Goal: Task Accomplishment & Management: Complete application form

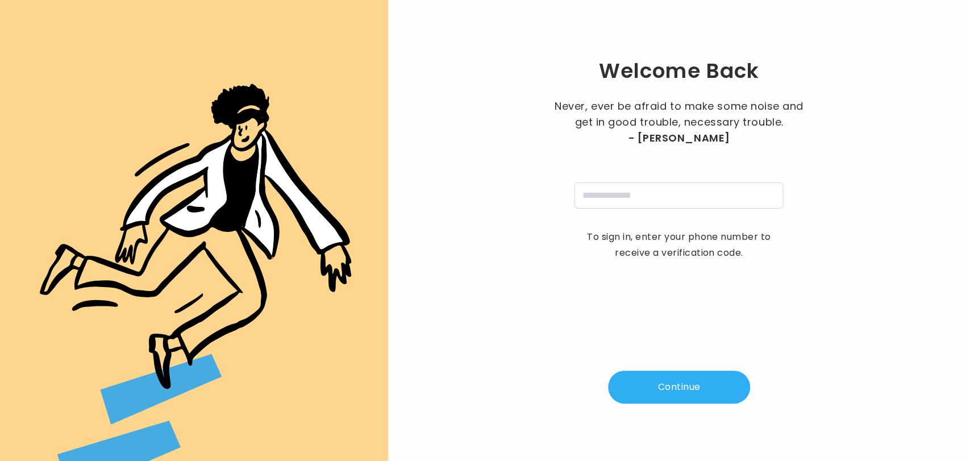
click at [572, 297] on div "Welcome Back Never, ever be afraid to make some noise and get in good trouble, …" at bounding box center [679, 230] width 546 height 425
click at [619, 197] on input "tel" at bounding box center [679, 195] width 209 height 26
type input "**********"
click at [671, 396] on button "Continue" at bounding box center [679, 387] width 142 height 33
type input "*"
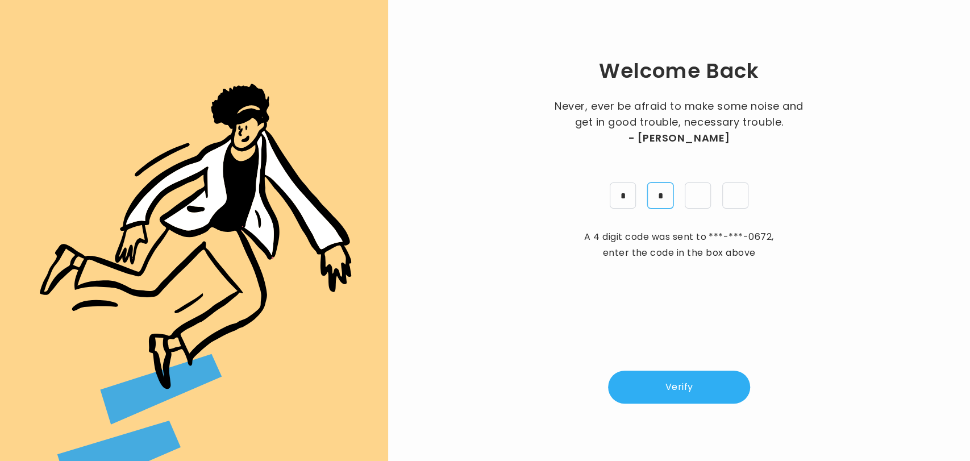
type input "*"
click at [671, 396] on button "Verify" at bounding box center [679, 387] width 142 height 33
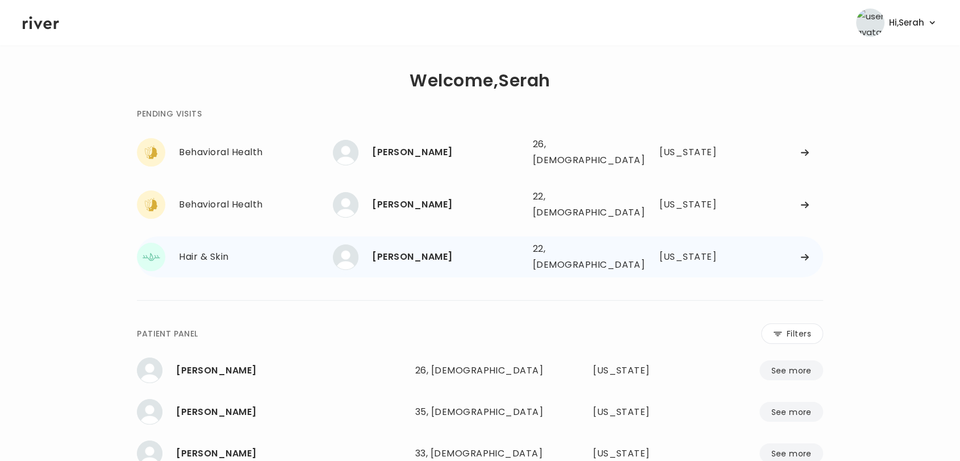
click at [425, 249] on div "GABRIEL CULP" at bounding box center [447, 257] width 151 height 16
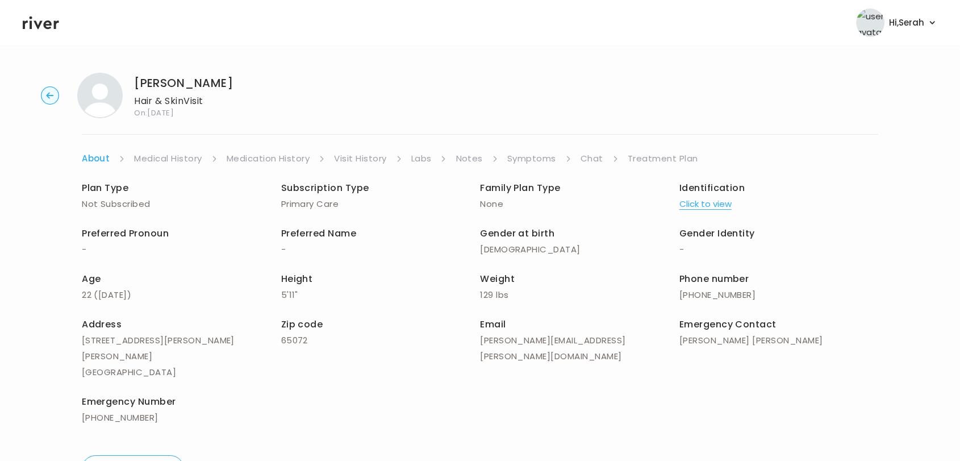
click at [515, 153] on link "Symptoms" at bounding box center [531, 159] width 49 height 16
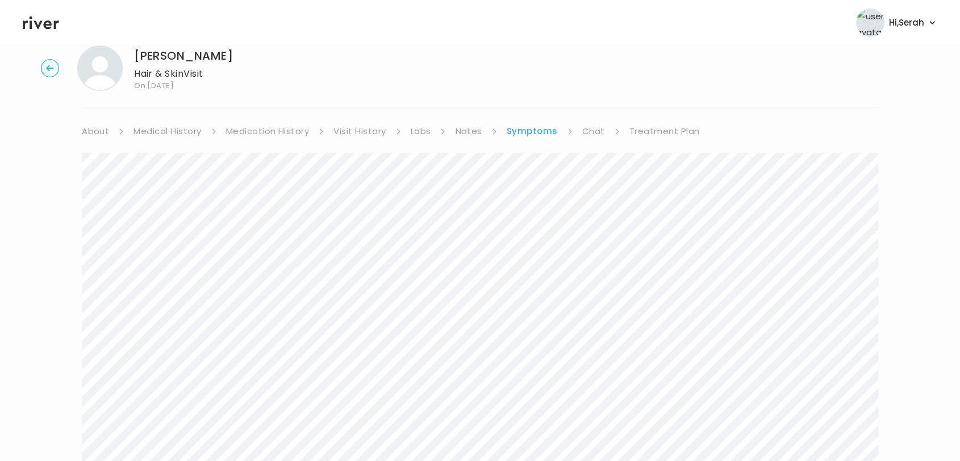
scroll to position [25, 0]
click at [651, 128] on link "Treatment Plan" at bounding box center [665, 134] width 70 height 16
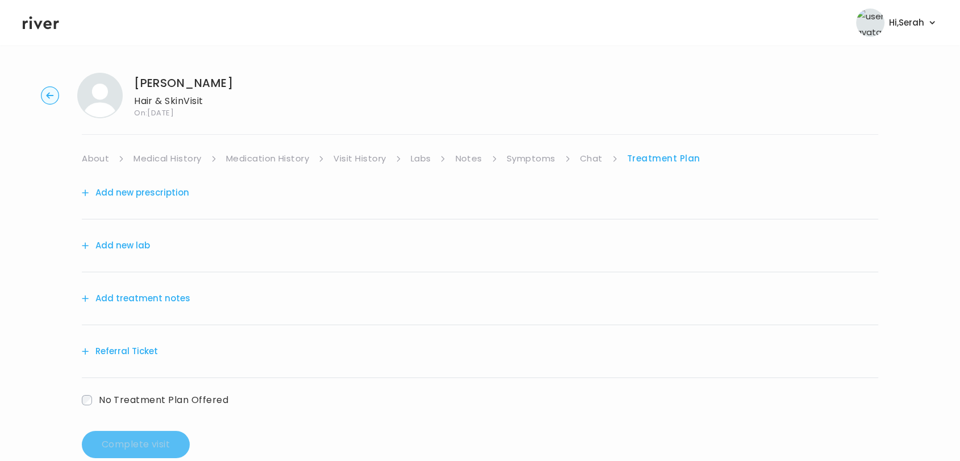
click at [152, 192] on button "Add new prescription" at bounding box center [135, 193] width 107 height 16
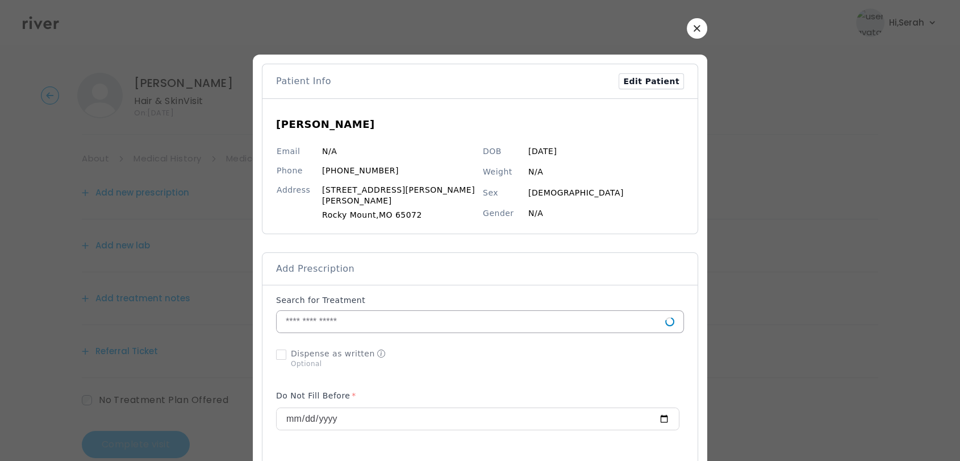
click at [344, 317] on input "text" at bounding box center [471, 322] width 389 height 22
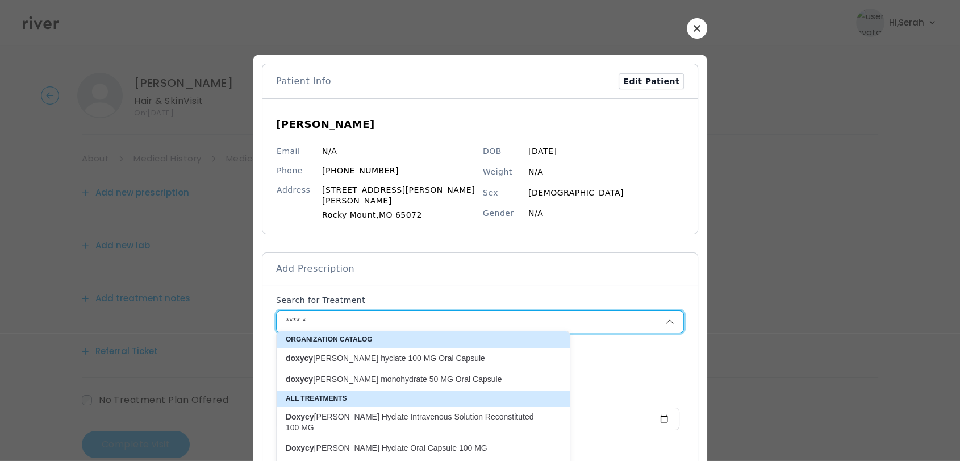
scroll to position [2, 0]
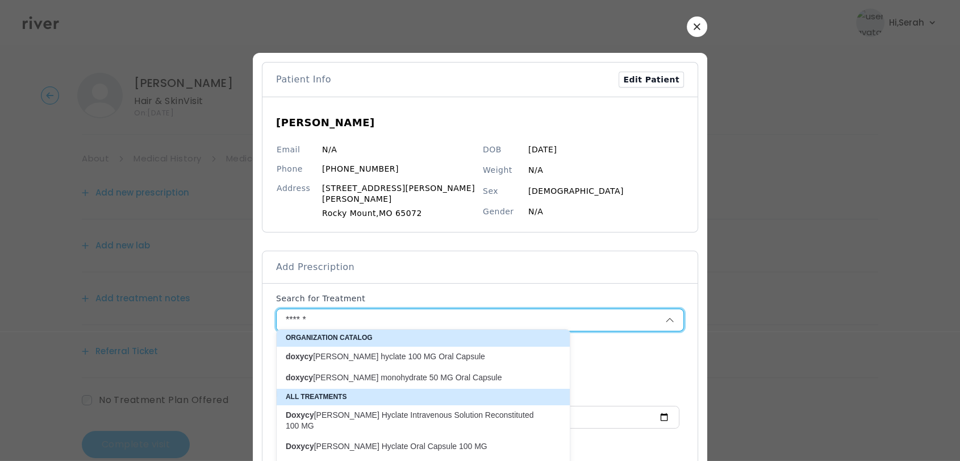
drag, startPoint x: 344, startPoint y: 317, endPoint x: 346, endPoint y: 354, distance: 37.0
click at [0, 0] on sl-popup "Organization Catalog doxycy cline hyclate 100 MG Oral Capsule doxycy cline mono…" at bounding box center [0, 0] width 0 height 0
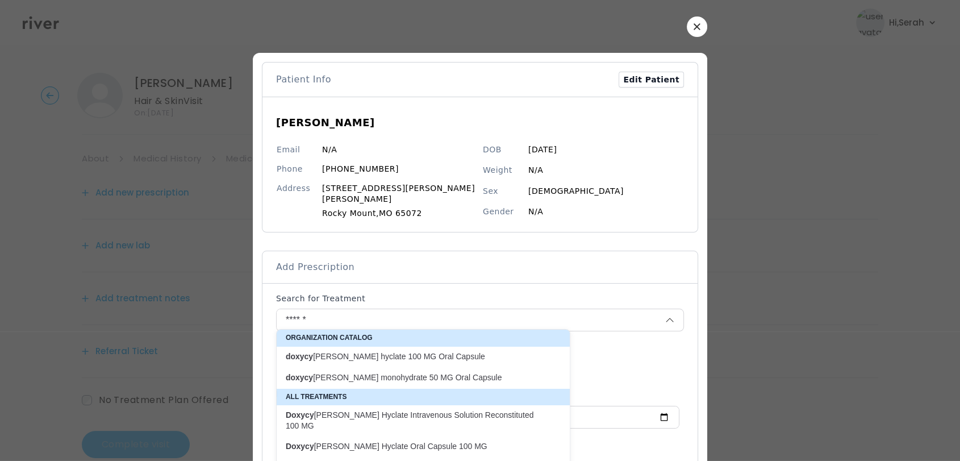
click at [346, 354] on p "doxycy cline hyclate 100 MG Oral Capsule" at bounding box center [416, 356] width 261 height 11
type input "**********"
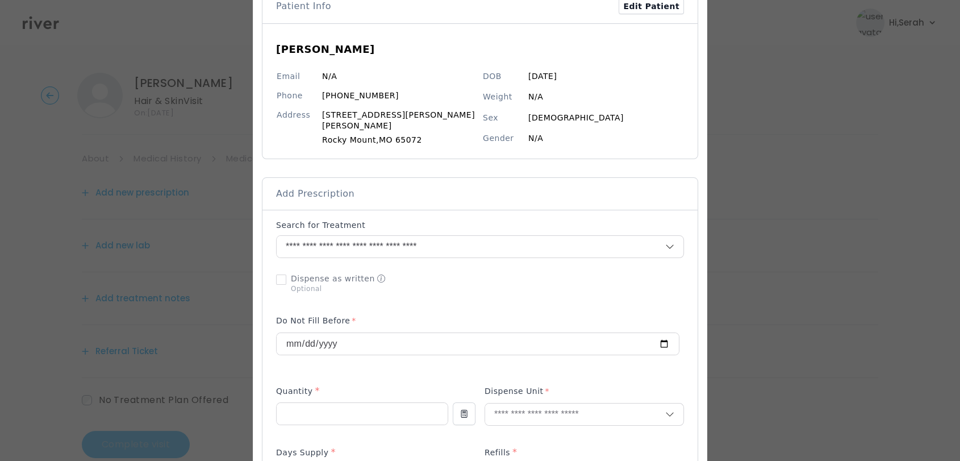
scroll to position [76, 0]
click at [338, 403] on input "number" at bounding box center [362, 413] width 171 height 22
type input "**"
type input "*"
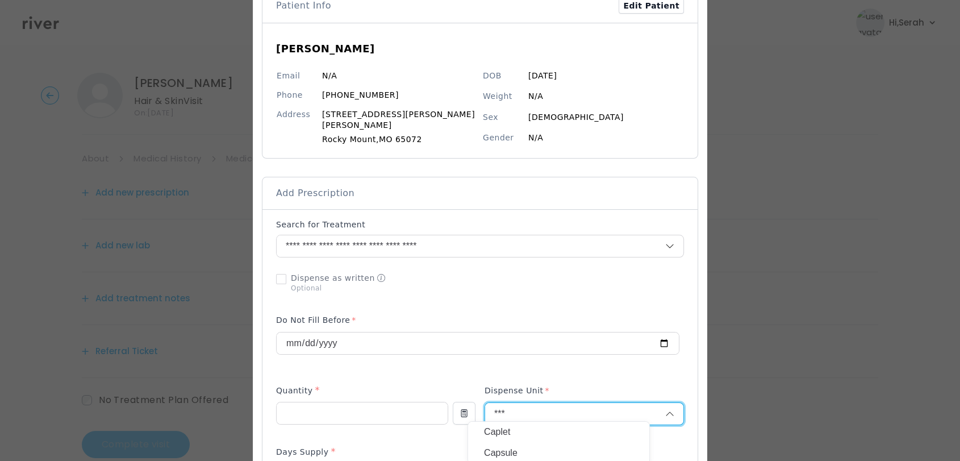
type input "***"
click at [527, 449] on p "Capsule" at bounding box center [558, 453] width 149 height 16
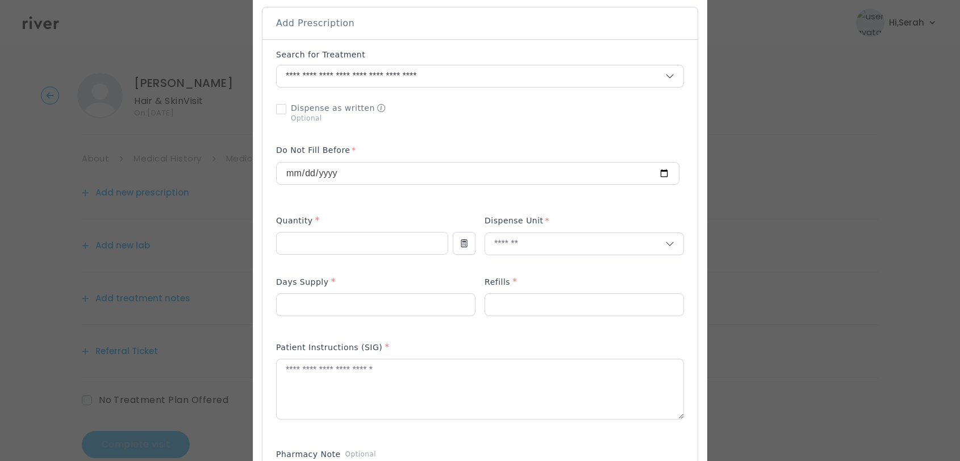
scroll to position [246, 0]
click at [378, 295] on input "number" at bounding box center [376, 304] width 198 height 22
type input "**"
type input "*"
click at [341, 378] on textarea at bounding box center [480, 389] width 407 height 60
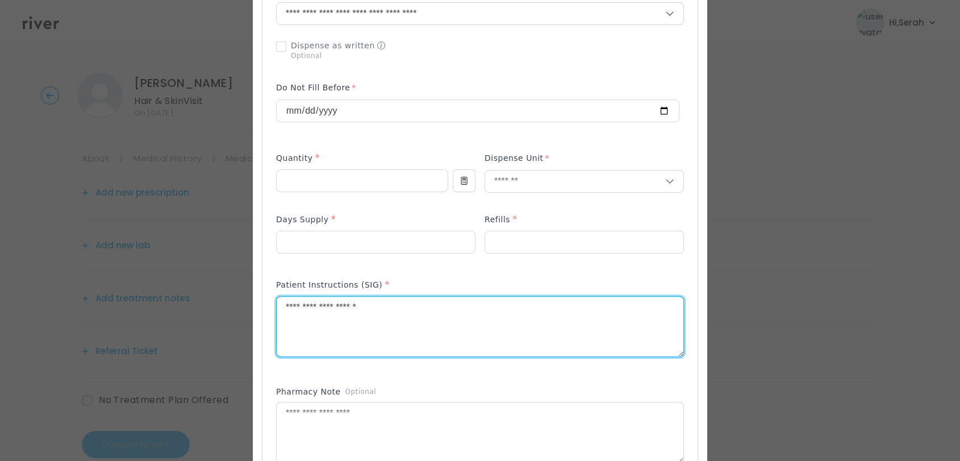
scroll to position [309, 0]
type textarea "**********"
click at [366, 415] on textarea at bounding box center [480, 432] width 407 height 60
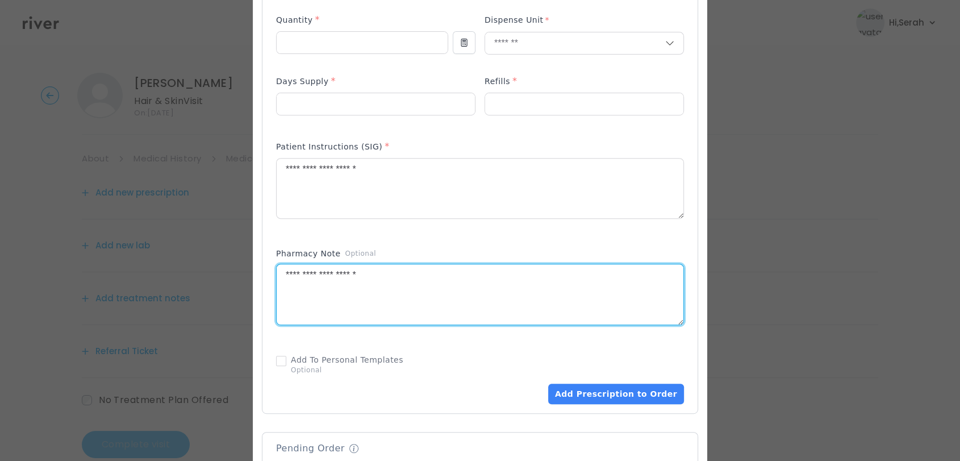
scroll to position [450, 0]
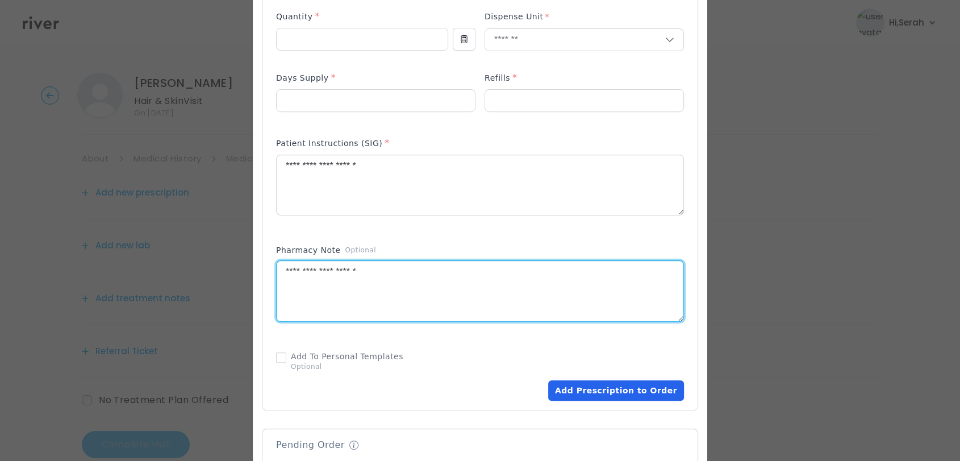
type textarea "**********"
click at [581, 385] on button "Add Prescription to Order" at bounding box center [616, 390] width 136 height 20
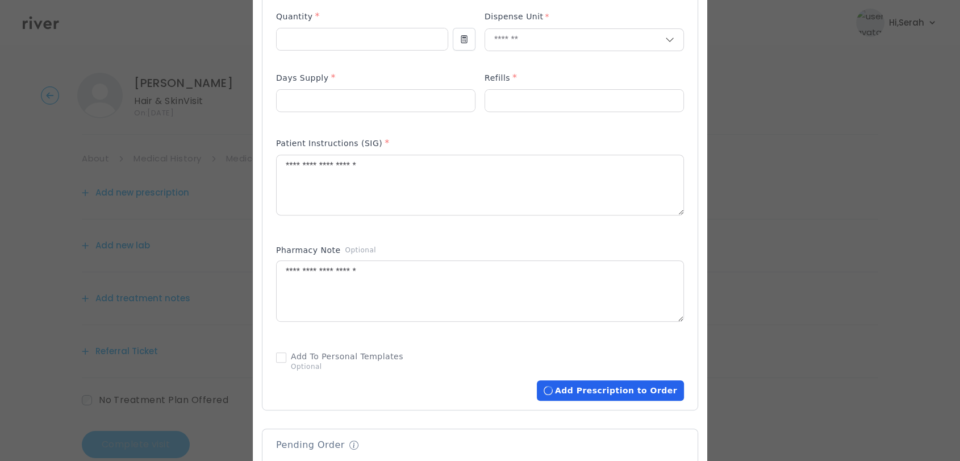
scroll to position [718, 0]
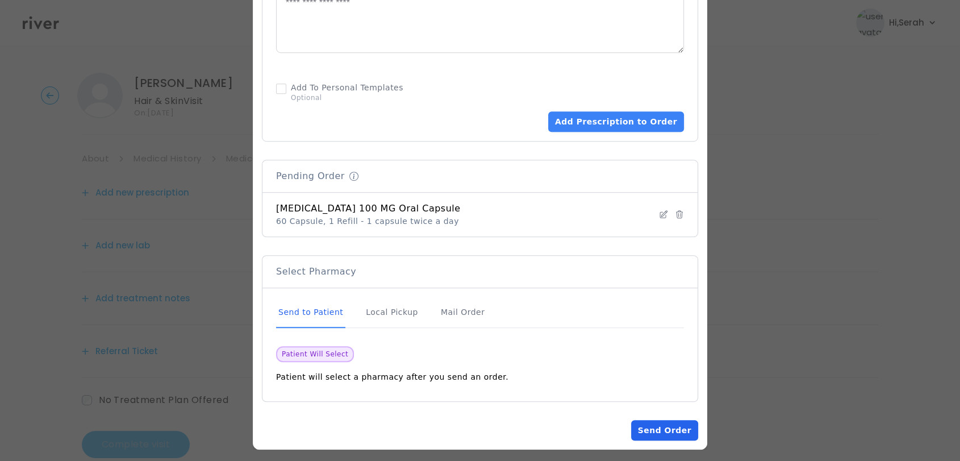
click at [641, 423] on button "Send Order" at bounding box center [664, 430] width 67 height 20
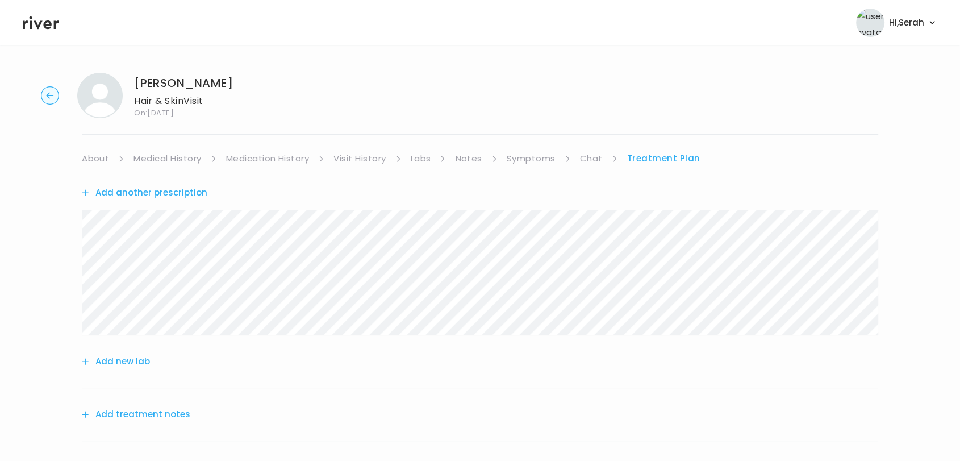
scroll to position [140, 0]
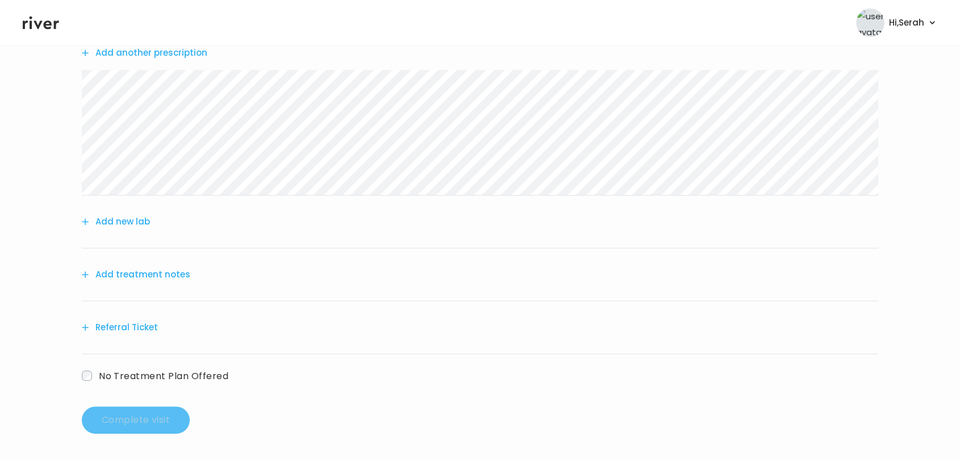
click at [161, 278] on button "Add treatment notes" at bounding box center [136, 275] width 109 height 16
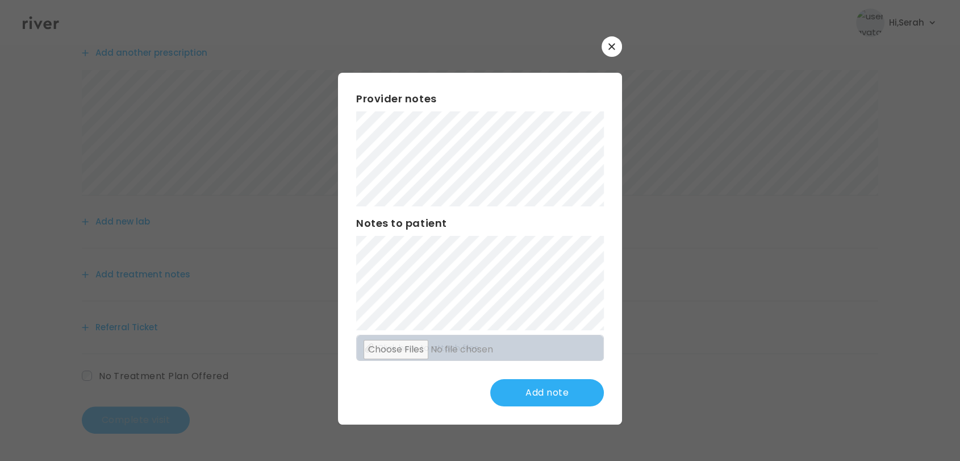
click at [318, 168] on div at bounding box center [480, 230] width 960 height 461
click at [368, 76] on div "Provider notes Notes to patient Click here to attach files Update note" at bounding box center [480, 248] width 284 height 351
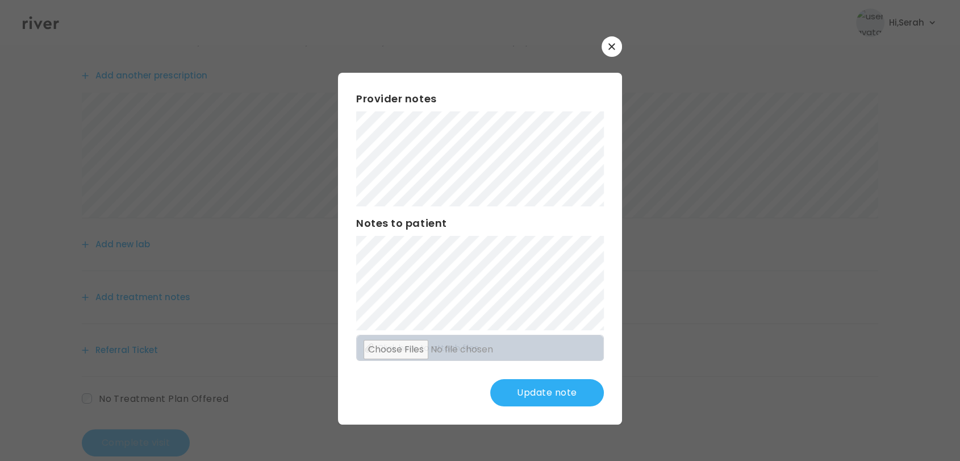
click at [544, 394] on button "Update note" at bounding box center [547, 392] width 114 height 27
click at [532, 388] on button "Update note" at bounding box center [547, 392] width 114 height 27
click at [560, 397] on button "Update note" at bounding box center [547, 392] width 114 height 27
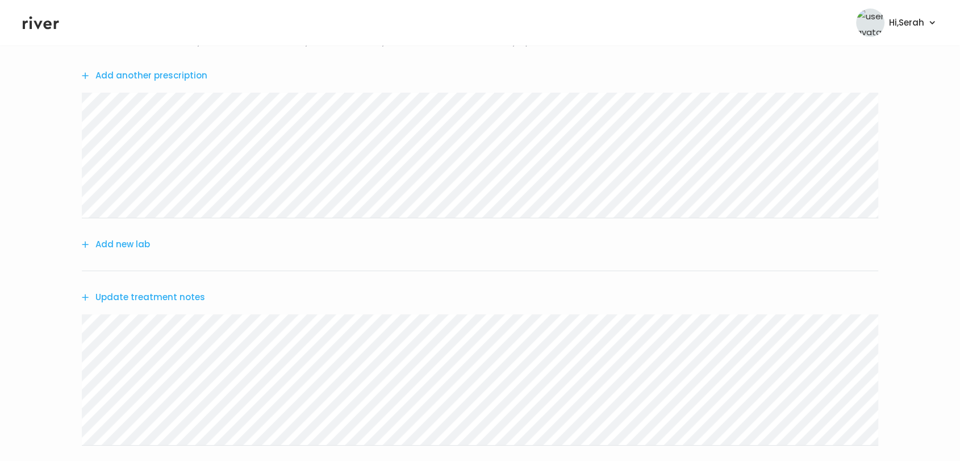
scroll to position [262, 0]
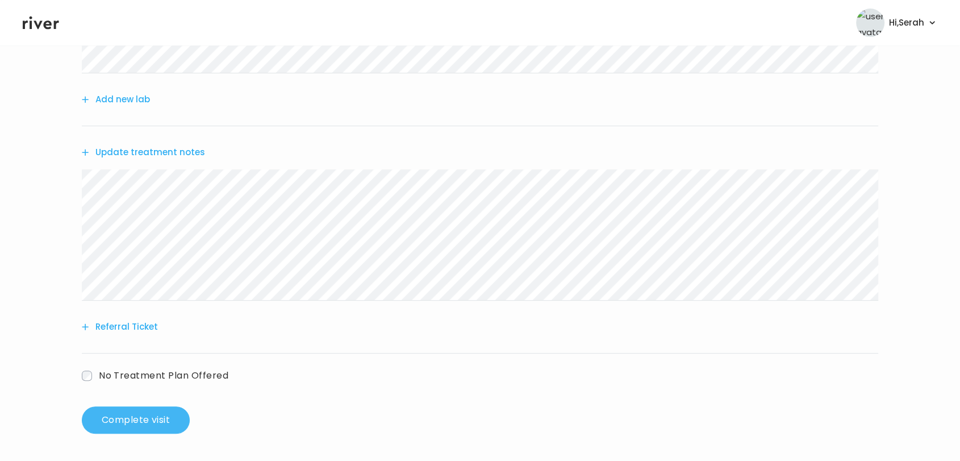
click at [142, 411] on button "Complete visit" at bounding box center [136, 419] width 108 height 27
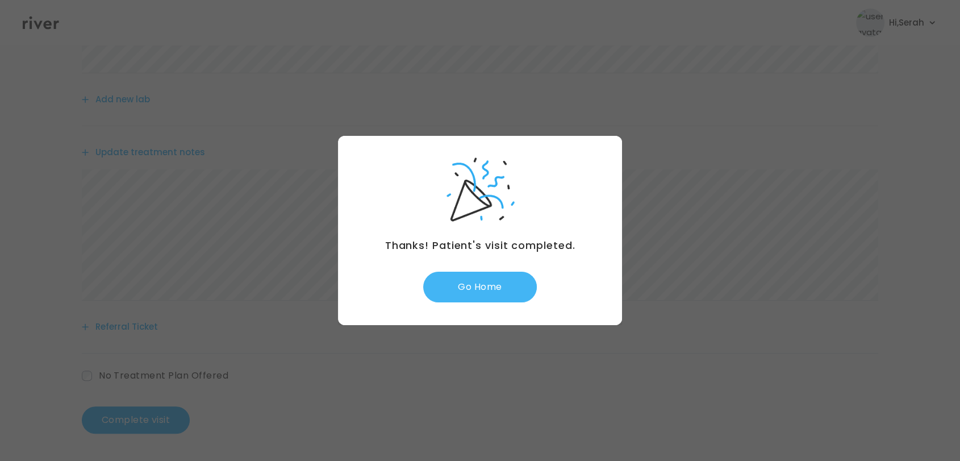
click at [475, 285] on button "Go Home" at bounding box center [480, 287] width 114 height 31
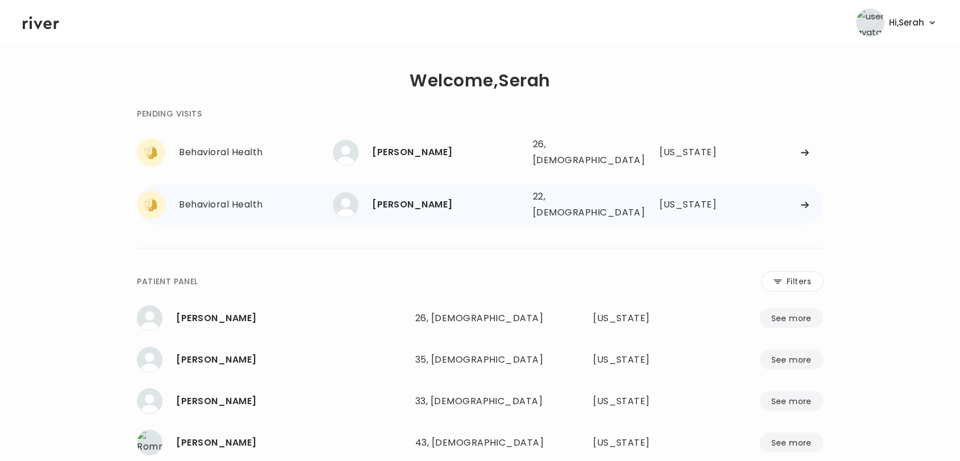
click at [411, 184] on div "Behavioral Health Natali Taylor Natali Taylor 22, Female See more 22, Female Ge…" at bounding box center [480, 204] width 686 height 41
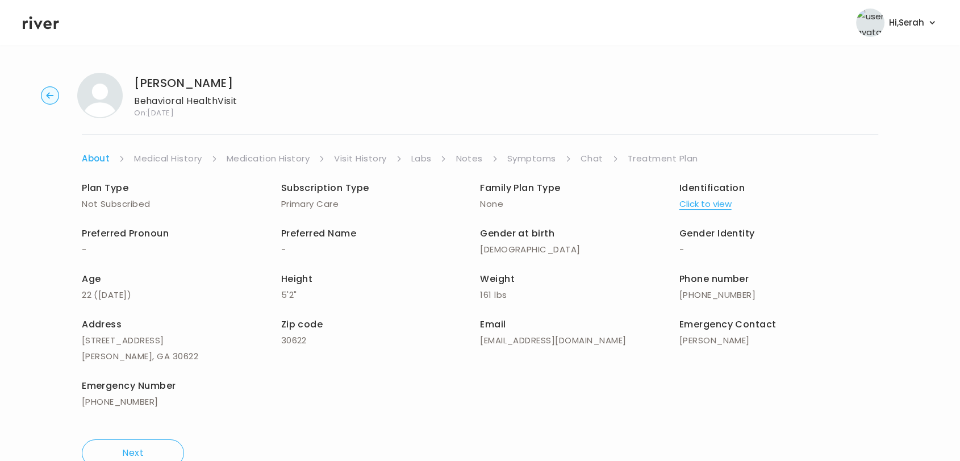
click at [540, 159] on link "Symptoms" at bounding box center [531, 159] width 49 height 16
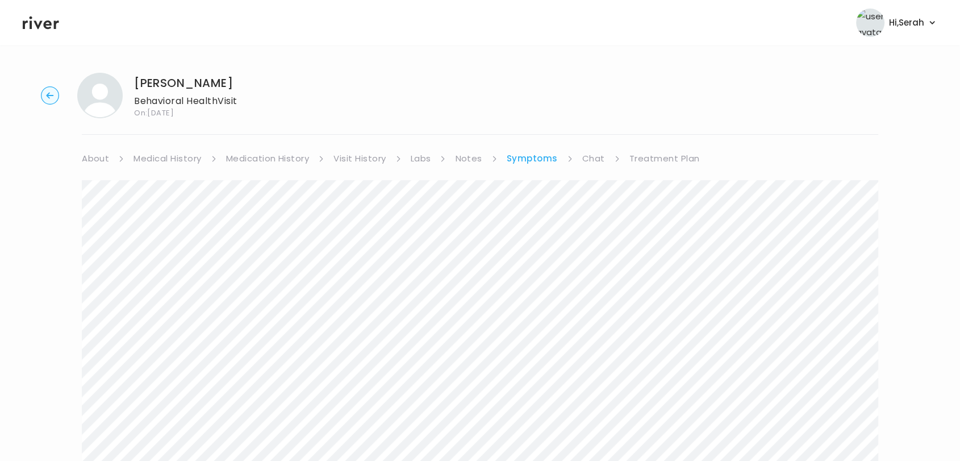
click at [599, 156] on link "Chat" at bounding box center [593, 159] width 23 height 16
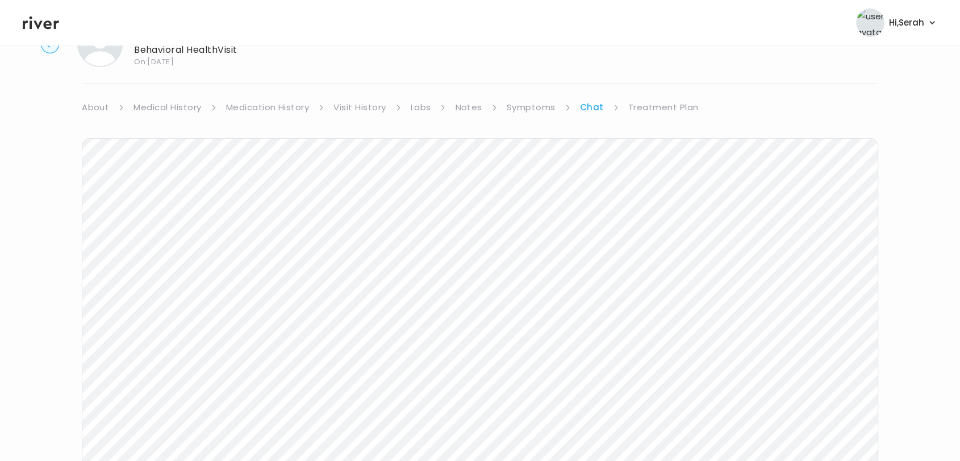
click at [656, 106] on link "Treatment Plan" at bounding box center [664, 107] width 70 height 16
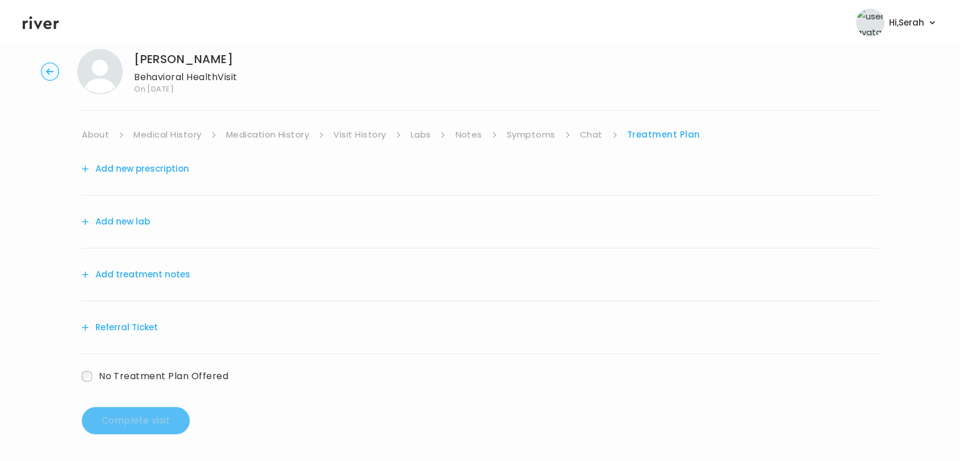
click at [127, 322] on button "Referral Ticket" at bounding box center [120, 327] width 76 height 16
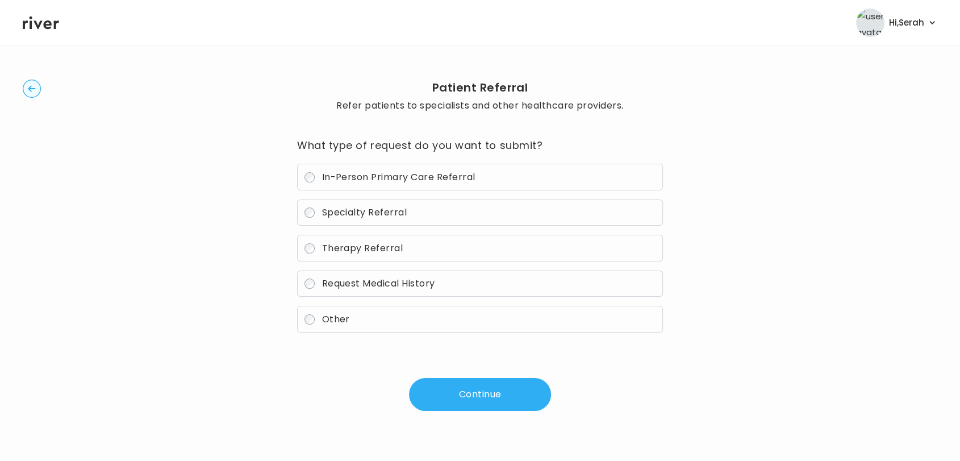
click at [373, 248] on span "Therapy Referral" at bounding box center [362, 248] width 81 height 13
click at [371, 210] on span "Specialty Referral" at bounding box center [364, 212] width 85 height 13
click at [476, 383] on button "Continue" at bounding box center [480, 394] width 142 height 33
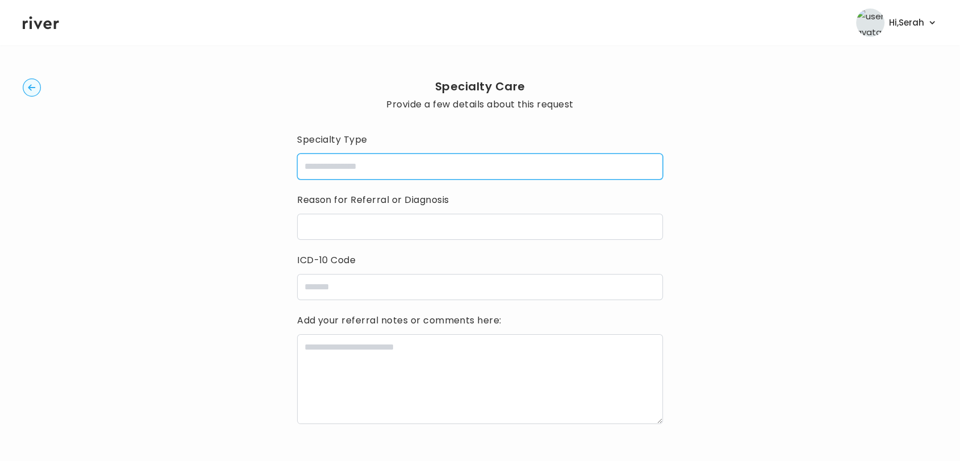
click at [426, 160] on input "specialtyType" at bounding box center [480, 166] width 366 height 26
type input "**********"
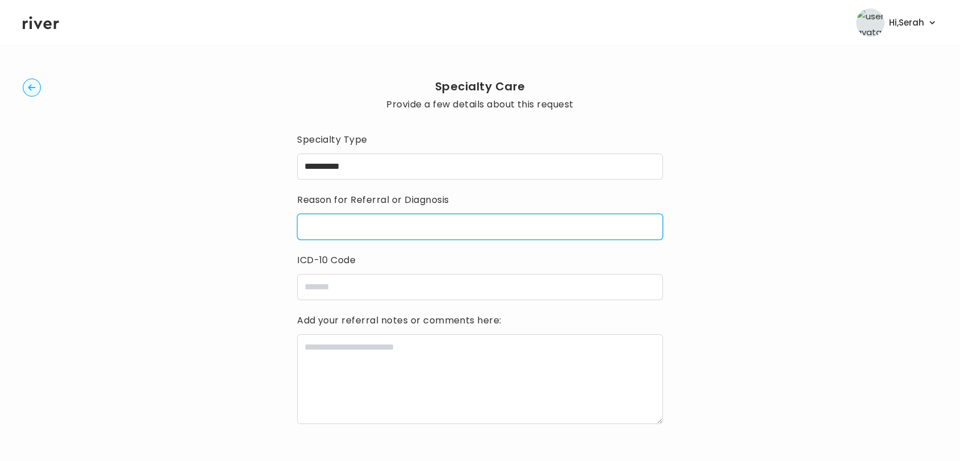
click at [410, 230] on input "reasonForReferral" at bounding box center [480, 227] width 366 height 26
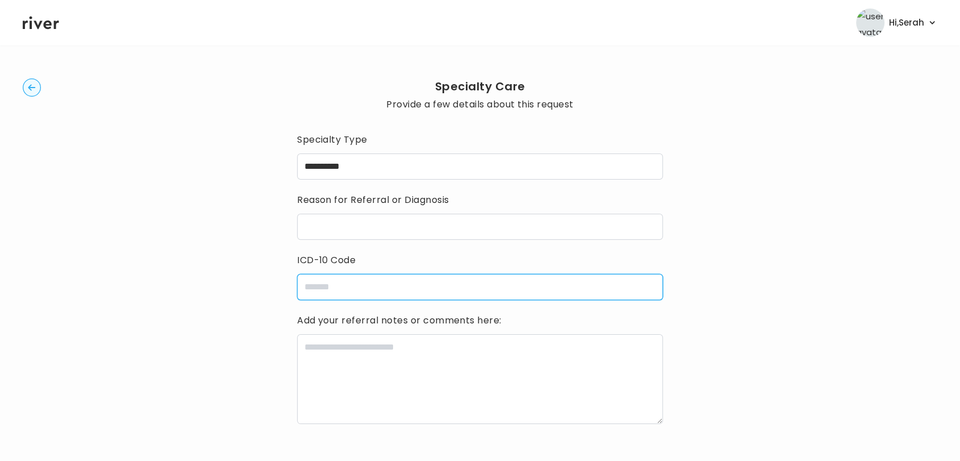
click at [331, 284] on input "icdCode" at bounding box center [480, 287] width 366 height 26
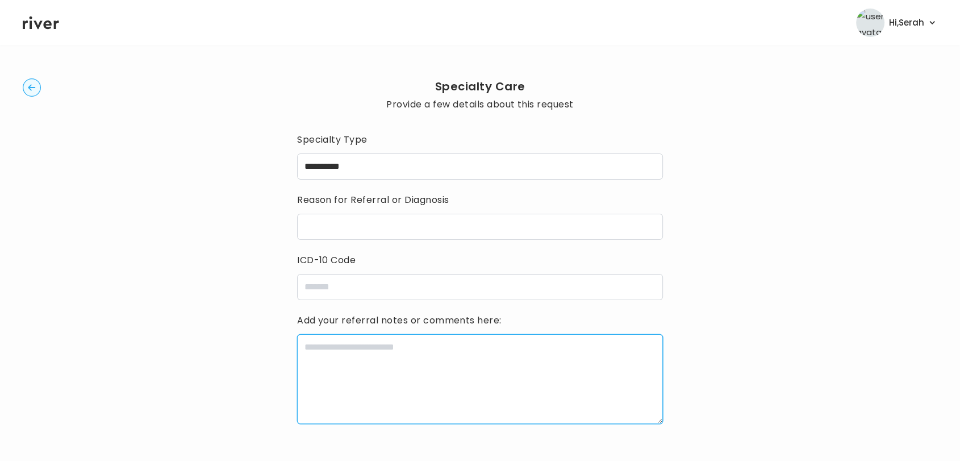
click at [345, 363] on textarea at bounding box center [480, 379] width 366 height 90
click at [500, 360] on textarea "**********" at bounding box center [480, 379] width 366 height 90
type textarea "**********"
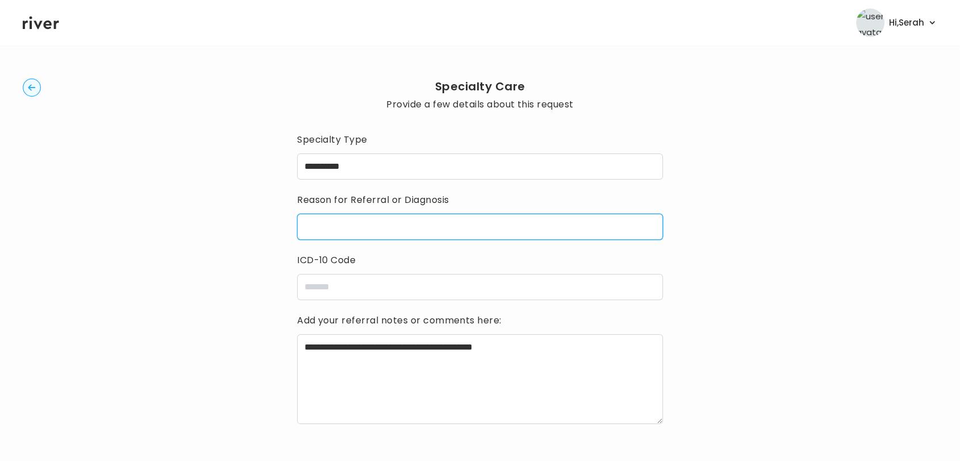
click at [441, 225] on input "reasonForReferral" at bounding box center [480, 227] width 366 height 26
type input "****"
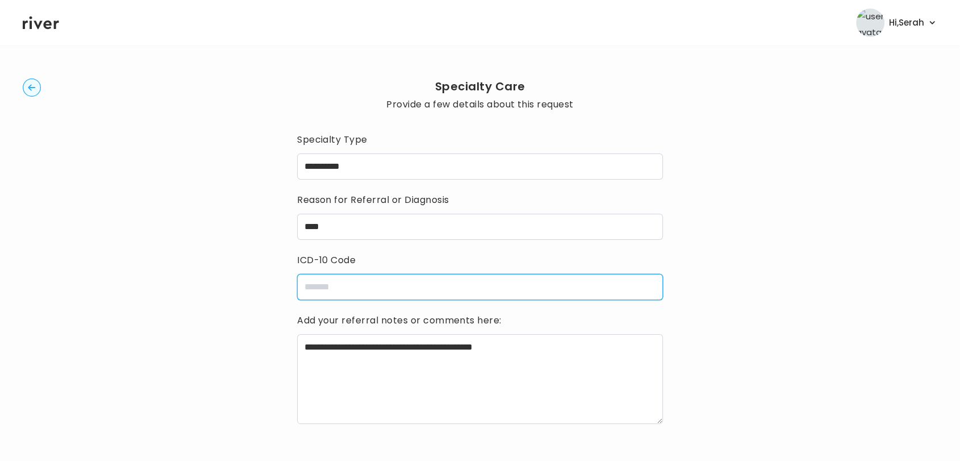
click at [363, 278] on input "icdCode" at bounding box center [480, 287] width 366 height 26
paste input "*****"
type input "*****"
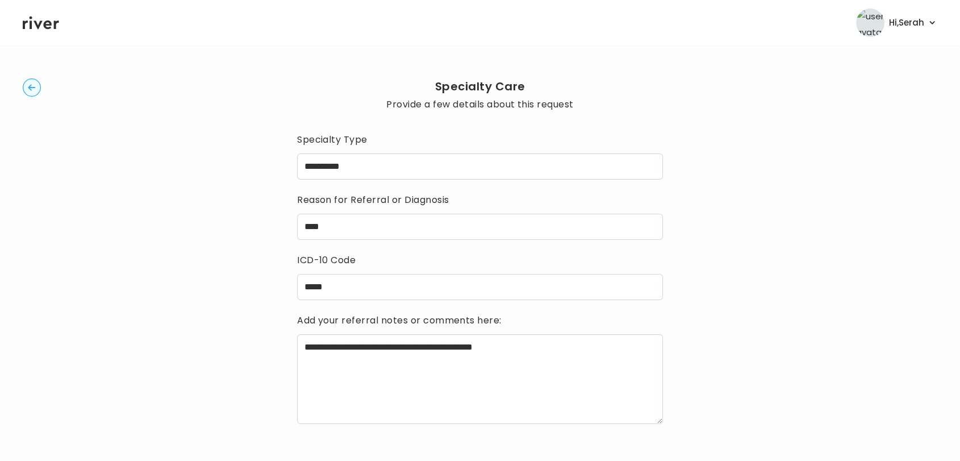
click at [215, 345] on div "**********" at bounding box center [480, 286] width 915 height 479
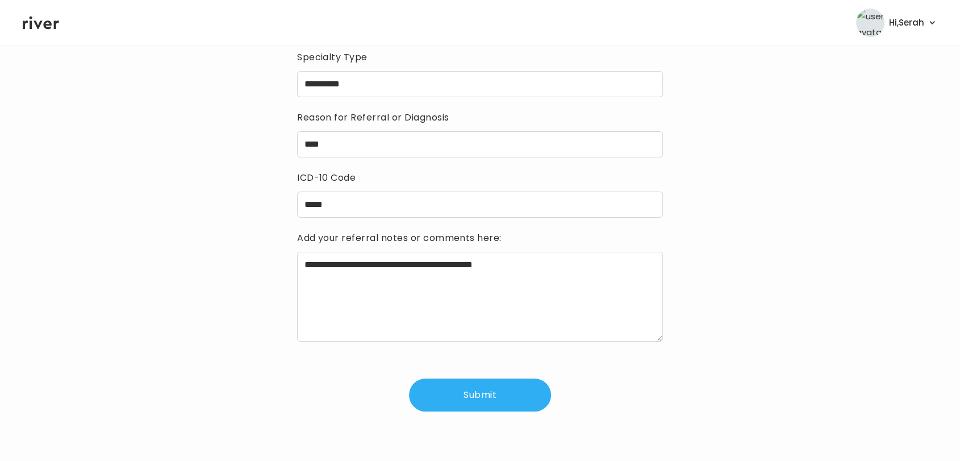
click at [514, 392] on button "Submit" at bounding box center [480, 394] width 142 height 33
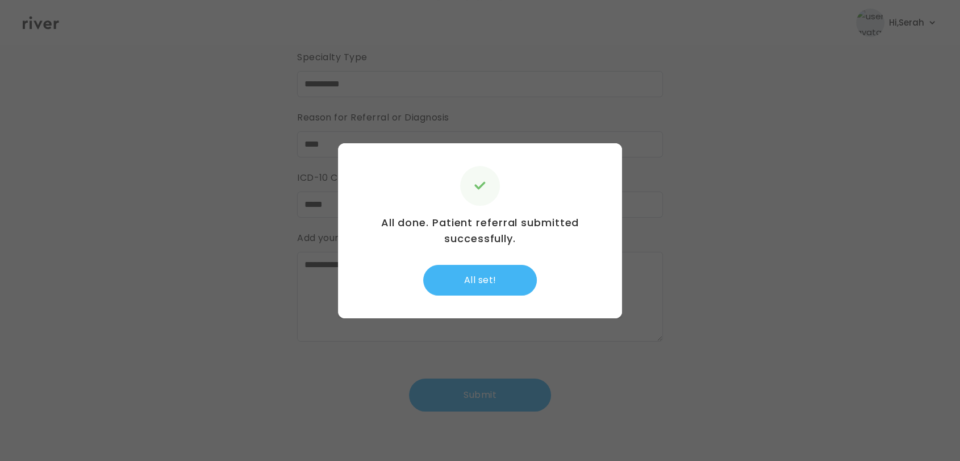
click at [459, 284] on button "All set!" at bounding box center [480, 280] width 114 height 31
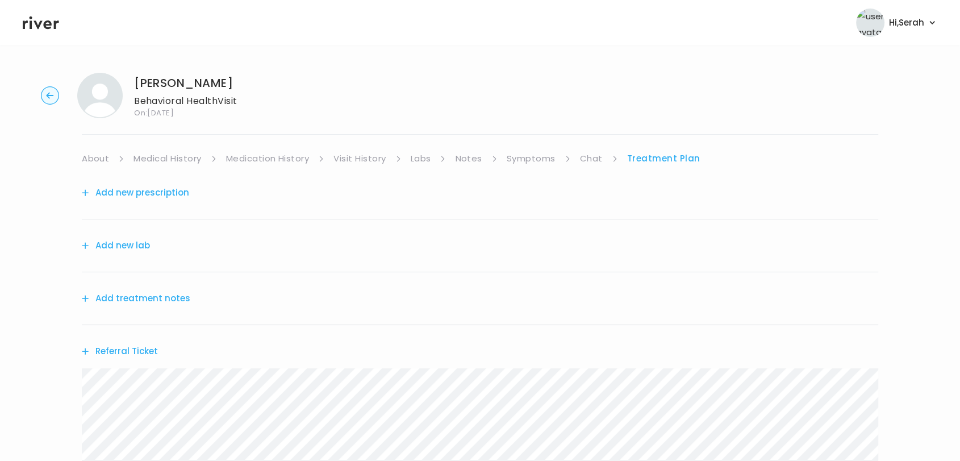
click at [36, 19] on icon at bounding box center [41, 22] width 36 height 17
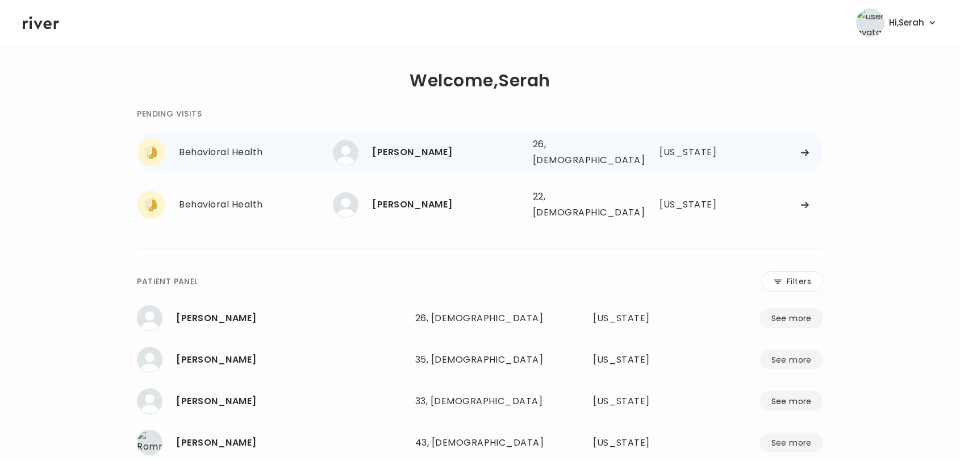
click at [394, 159] on div "MACIE PITTMAN 26, Female See more" at bounding box center [428, 153] width 190 height 26
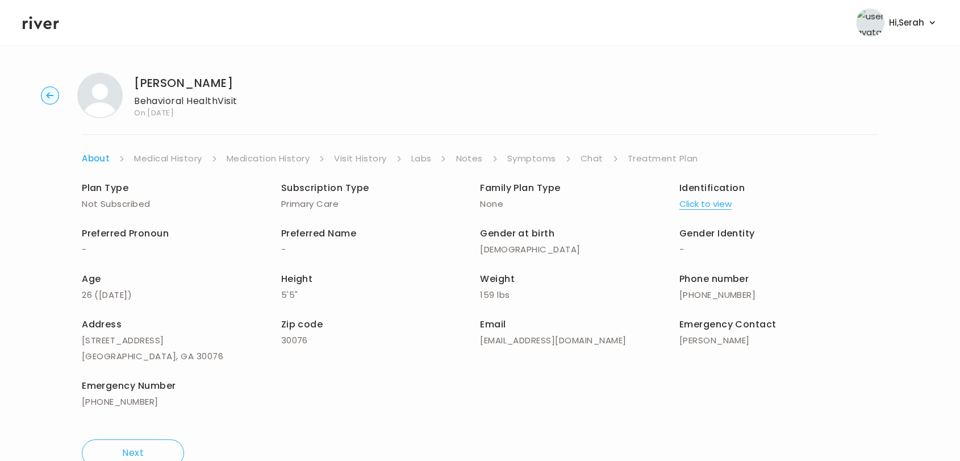
click at [534, 163] on link "Symptoms" at bounding box center [531, 159] width 49 height 16
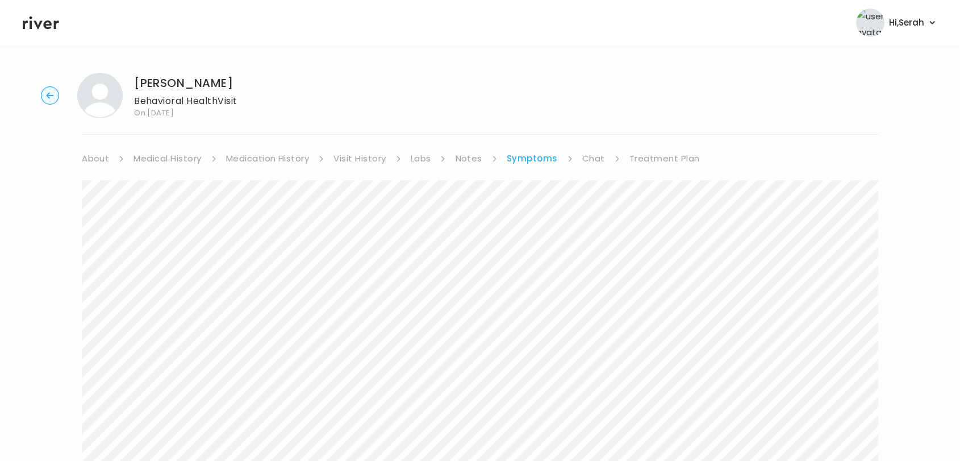
click at [632, 161] on link "Treatment Plan" at bounding box center [665, 159] width 70 height 16
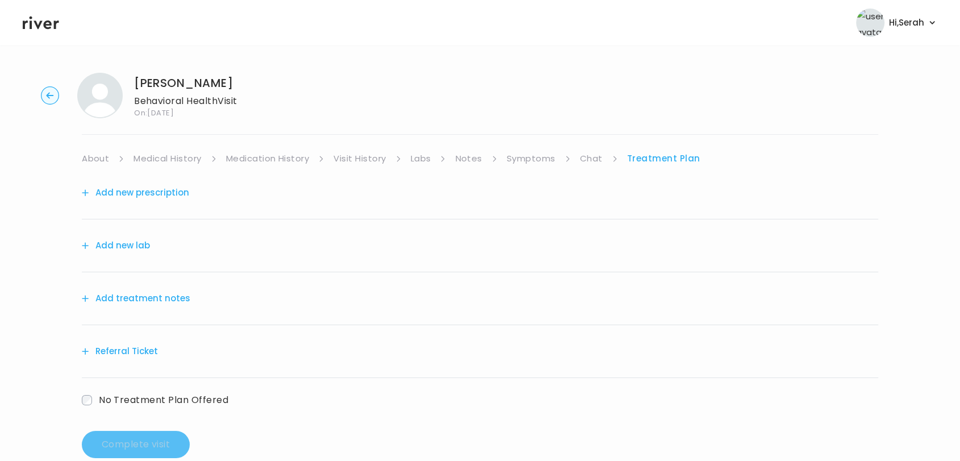
click at [169, 290] on button "Add treatment notes" at bounding box center [136, 298] width 109 height 16
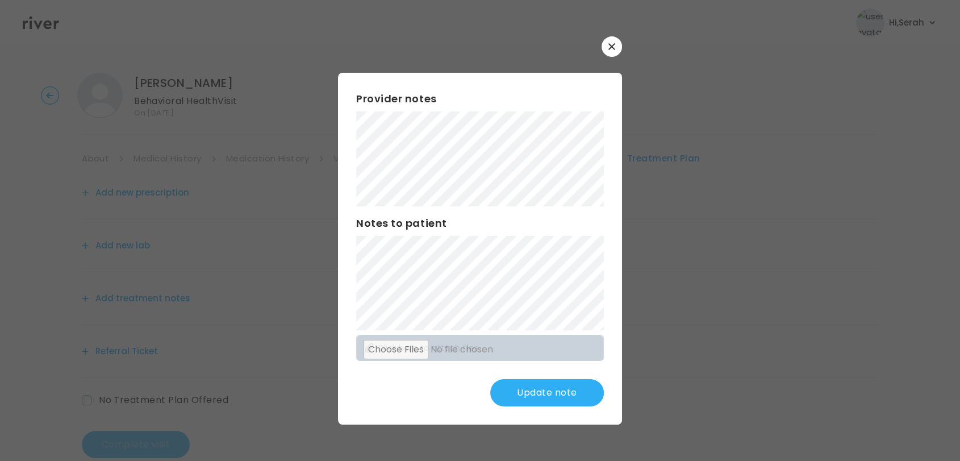
click at [538, 398] on button "Update note" at bounding box center [547, 392] width 114 height 27
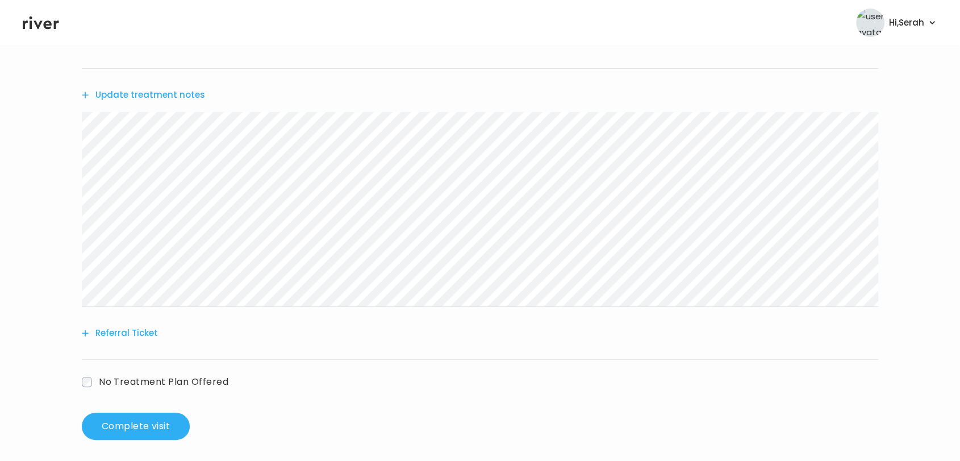
scroll to position [209, 0]
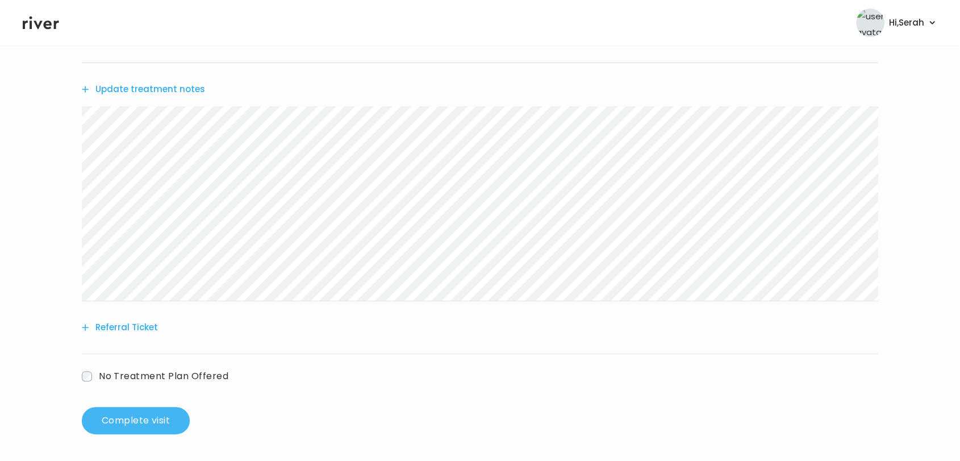
click at [121, 426] on button "Complete visit" at bounding box center [136, 420] width 108 height 27
click at [140, 327] on button "Referral Ticket" at bounding box center [120, 327] width 76 height 16
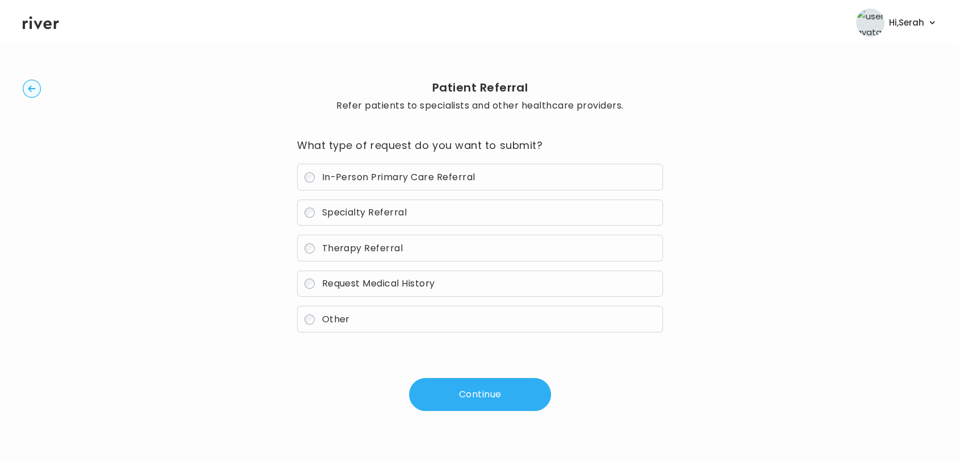
scroll to position [17, 0]
click at [346, 242] on span "Therapy Referral" at bounding box center [362, 248] width 81 height 13
click at [446, 392] on button "Continue" at bounding box center [480, 394] width 142 height 33
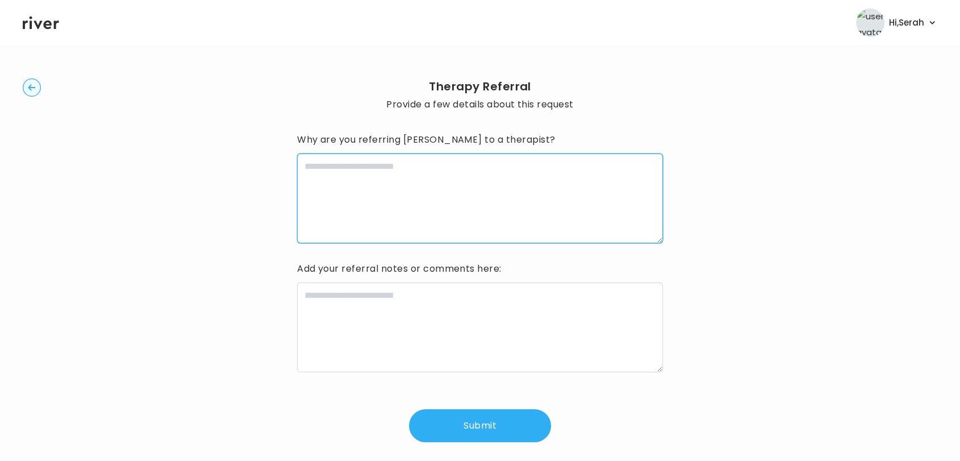
click at [395, 190] on textarea at bounding box center [480, 198] width 366 height 90
type textarea "**********"
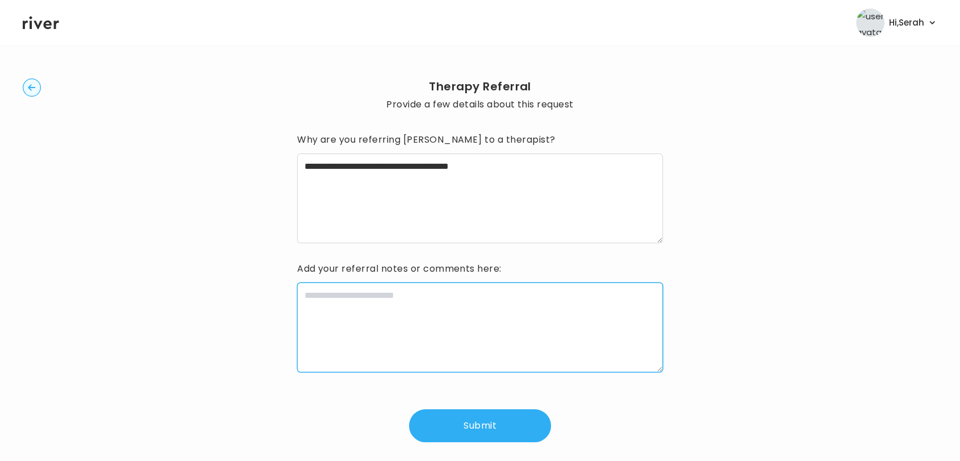
click at [375, 334] on textarea at bounding box center [480, 327] width 366 height 90
click at [365, 314] on textarea "**********" at bounding box center [480, 327] width 366 height 90
type textarea "**********"
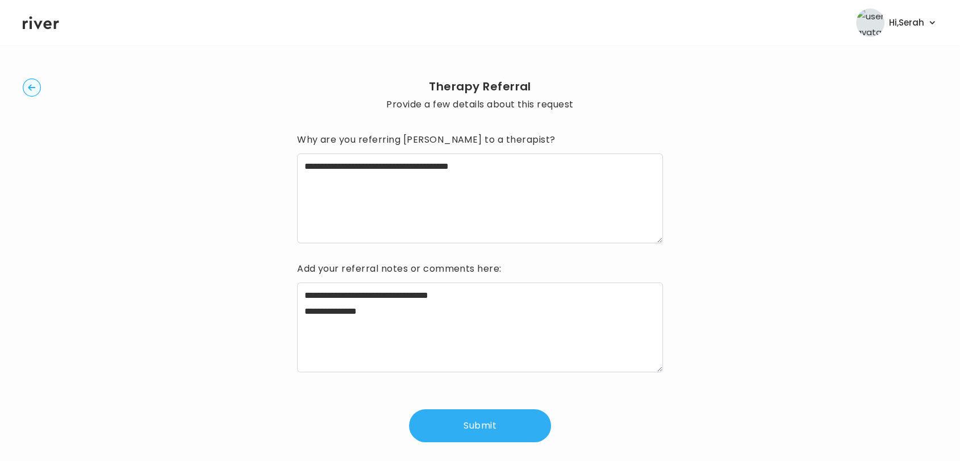
click at [522, 430] on button "Submit" at bounding box center [480, 425] width 142 height 33
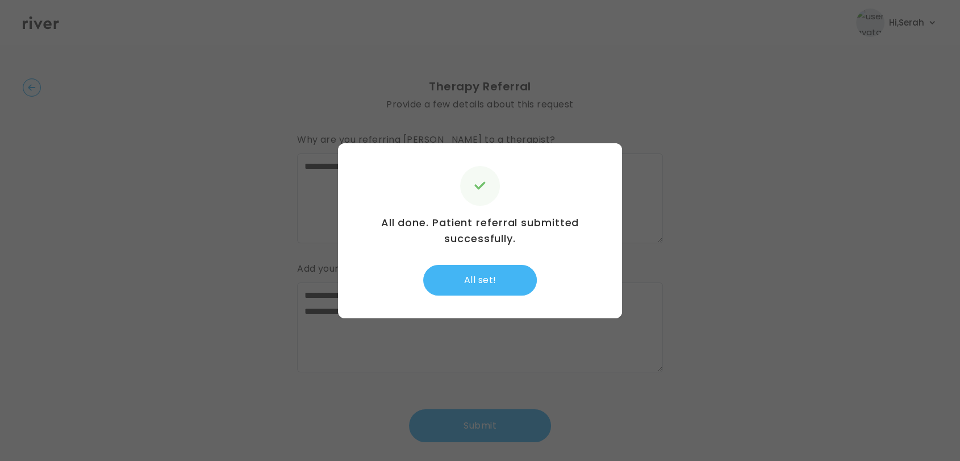
click at [477, 277] on button "All set!" at bounding box center [480, 280] width 114 height 31
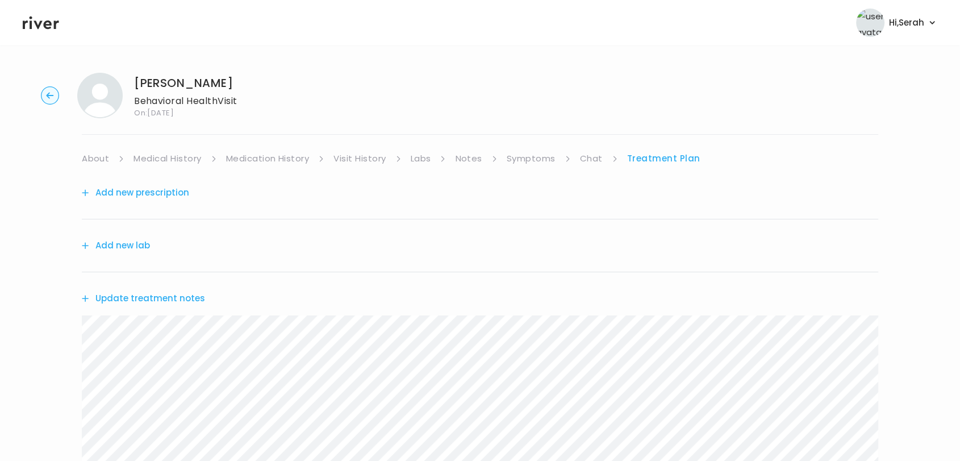
scroll to position [292, 0]
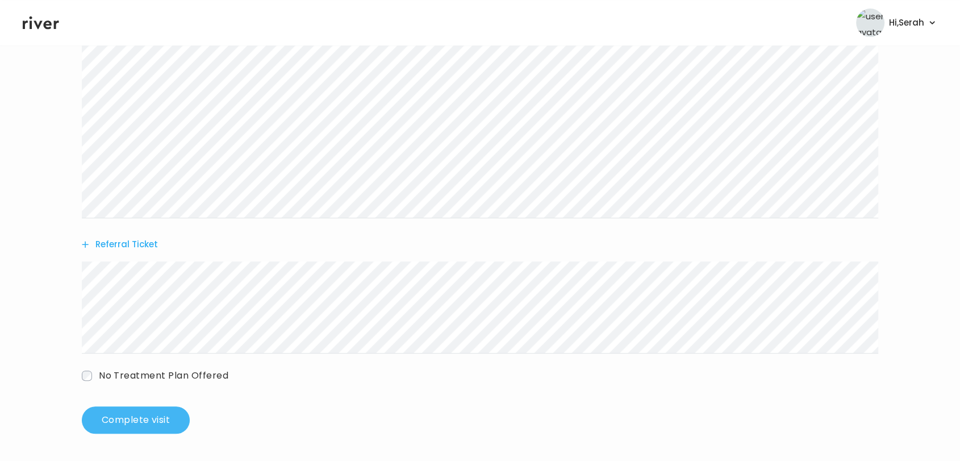
click at [150, 413] on button "Complete visit" at bounding box center [136, 419] width 108 height 27
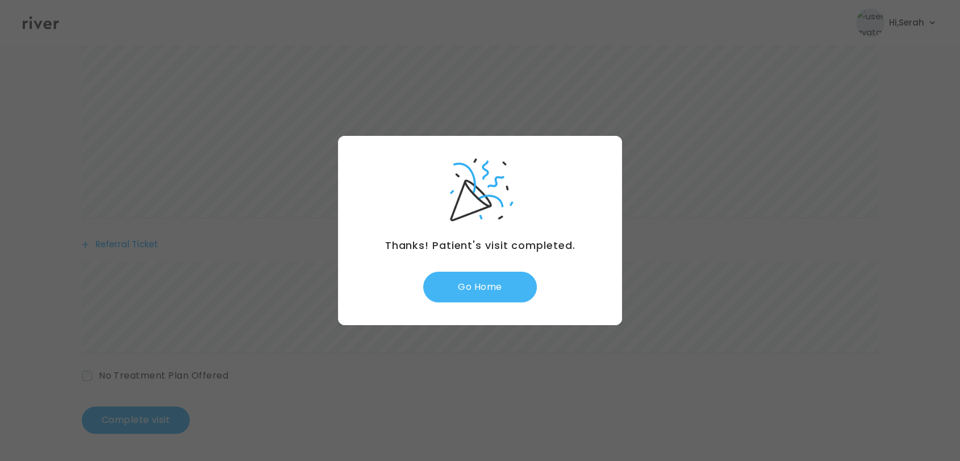
click at [497, 292] on button "Go Home" at bounding box center [480, 287] width 114 height 31
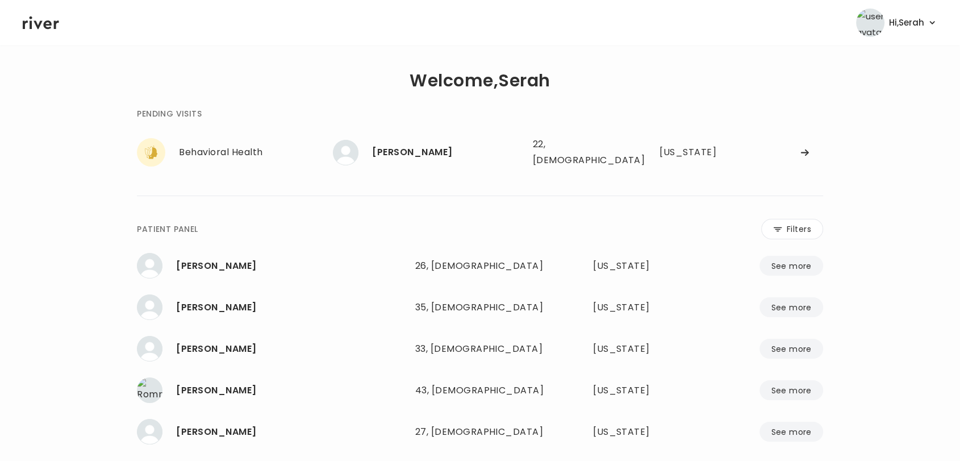
click at [27, 19] on icon at bounding box center [41, 22] width 36 height 17
